Goal: Navigation & Orientation: Find specific page/section

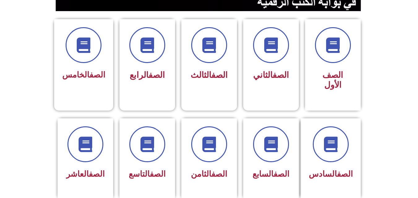
scroll to position [155, 0]
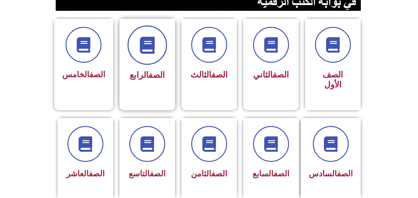
click at [136, 50] on span at bounding box center [148, 45] width 40 height 40
click at [285, 154] on div "الصف السابع" at bounding box center [271, 155] width 39 height 56
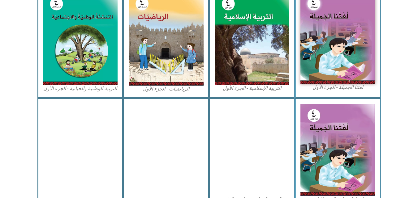
scroll to position [217, 0]
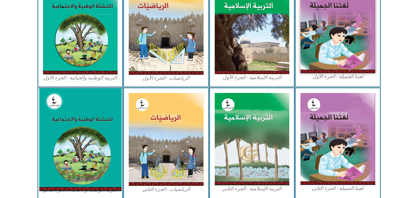
click at [93, 122] on img at bounding box center [80, 140] width 82 height 103
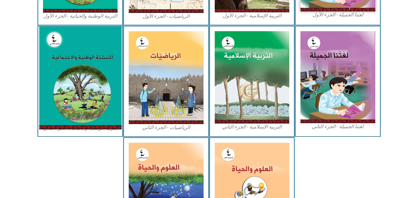
click at [90, 115] on img at bounding box center [80, 78] width 82 height 103
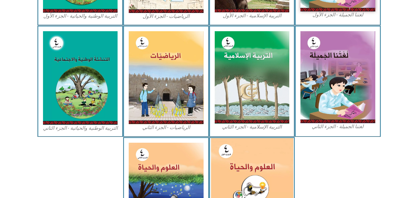
click at [250, 173] on img at bounding box center [252, 189] width 82 height 102
click at [250, 172] on img at bounding box center [252, 189] width 82 height 102
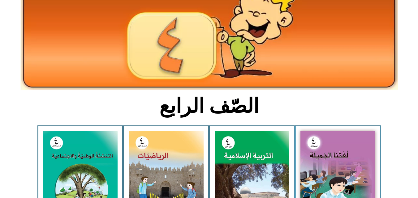
scroll to position [62, 0]
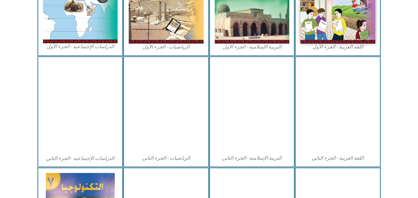
scroll to position [341, 0]
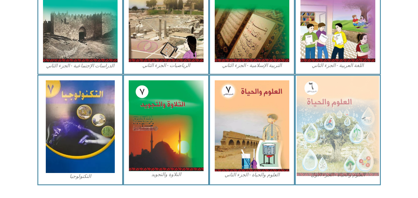
click at [354, 131] on img at bounding box center [338, 126] width 82 height 100
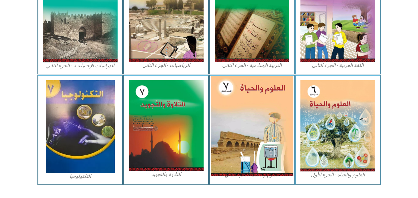
click at [251, 127] on img at bounding box center [252, 126] width 82 height 100
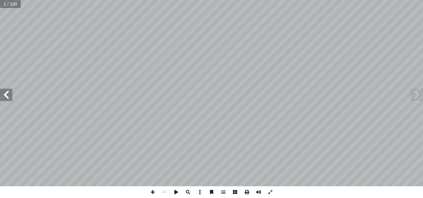
click at [8, 98] on span at bounding box center [6, 95] width 12 height 12
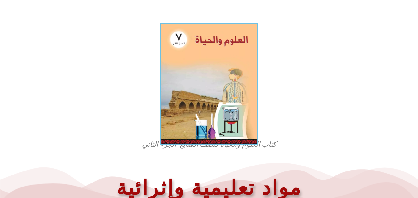
scroll to position [150, 0]
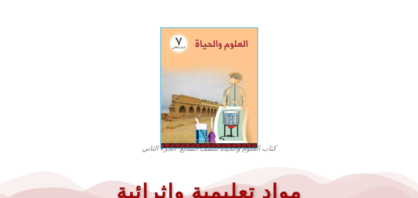
click at [225, 94] on img at bounding box center [209, 88] width 98 height 122
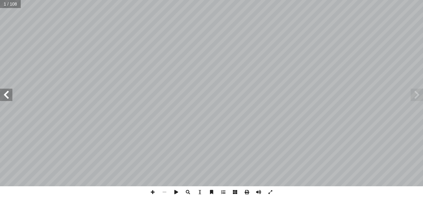
click at [7, 94] on span at bounding box center [6, 95] width 12 height 12
click at [7, 93] on span at bounding box center [6, 95] width 12 height 12
